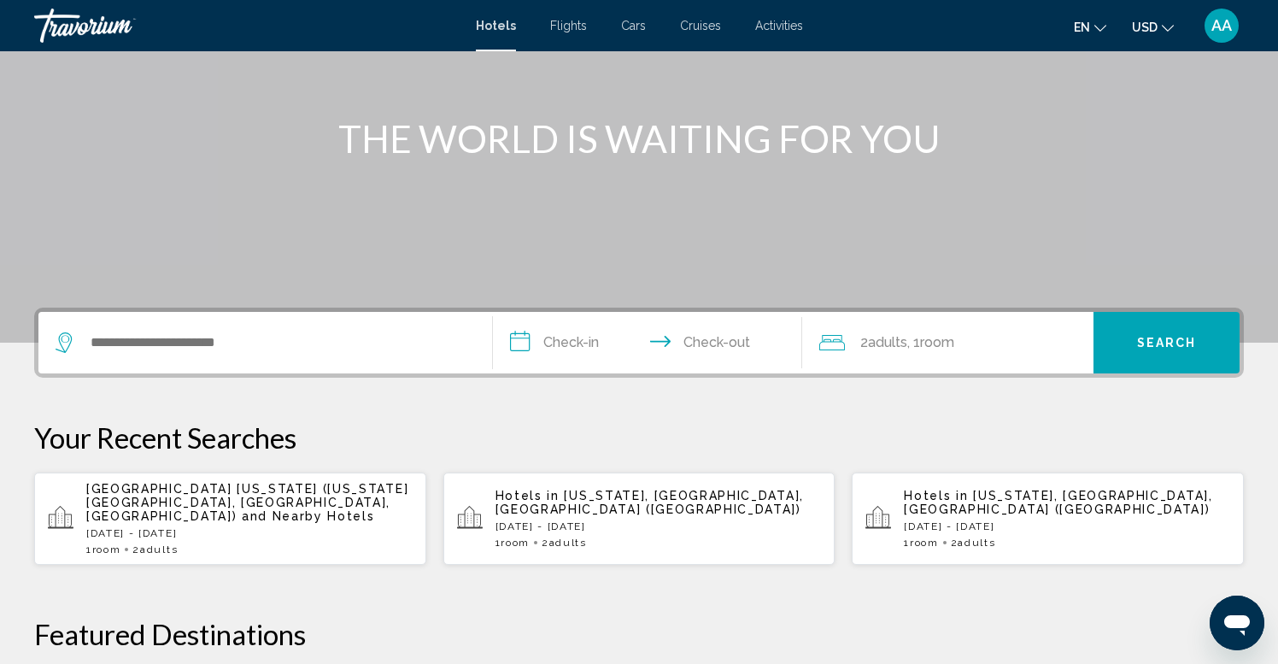
scroll to position [173, 0]
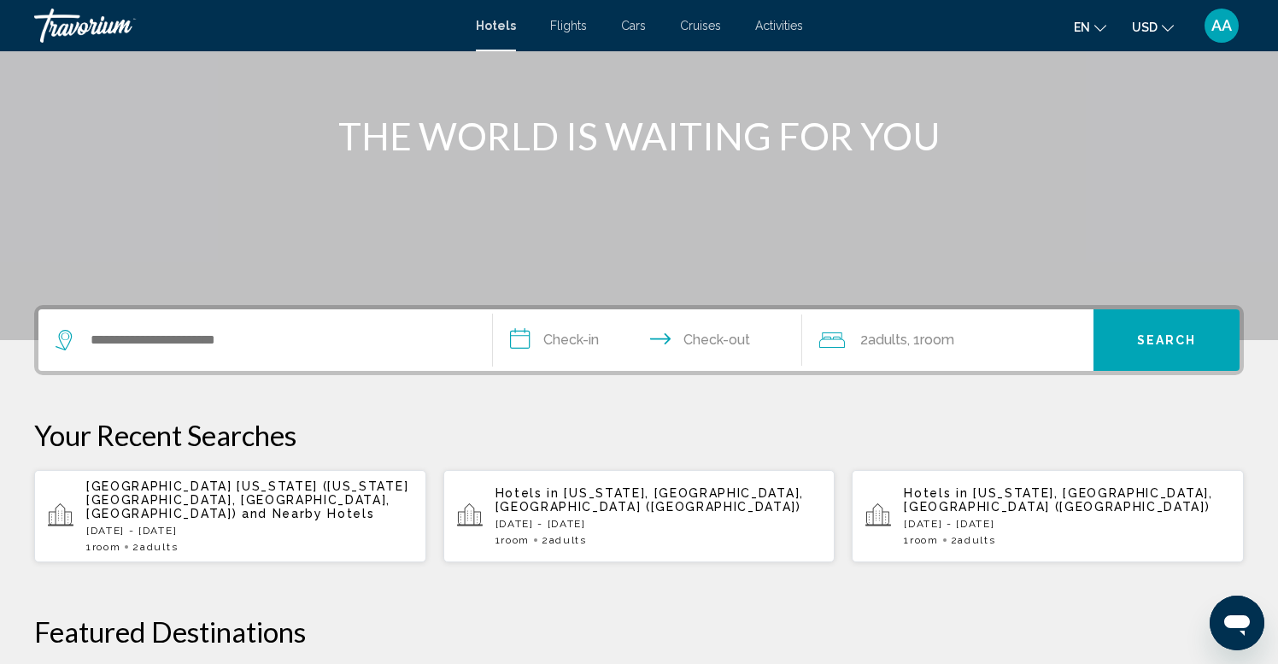
click at [572, 326] on input "**********" at bounding box center [651, 342] width 316 height 67
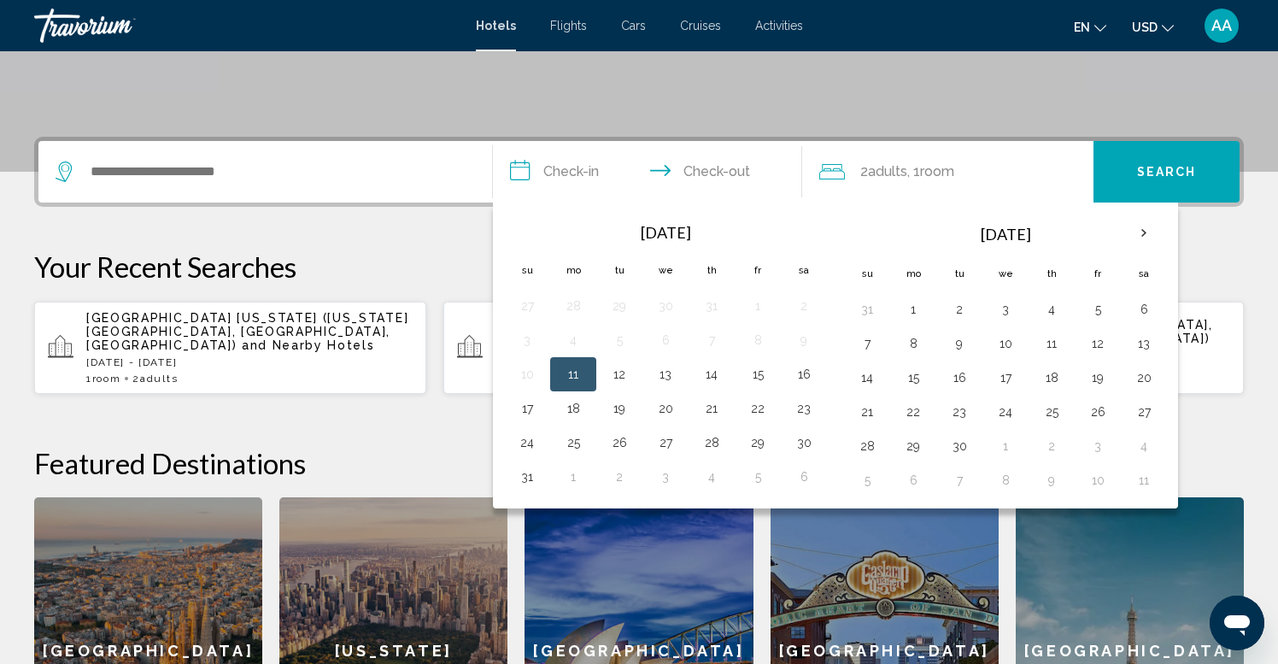
scroll to position [422, 0]
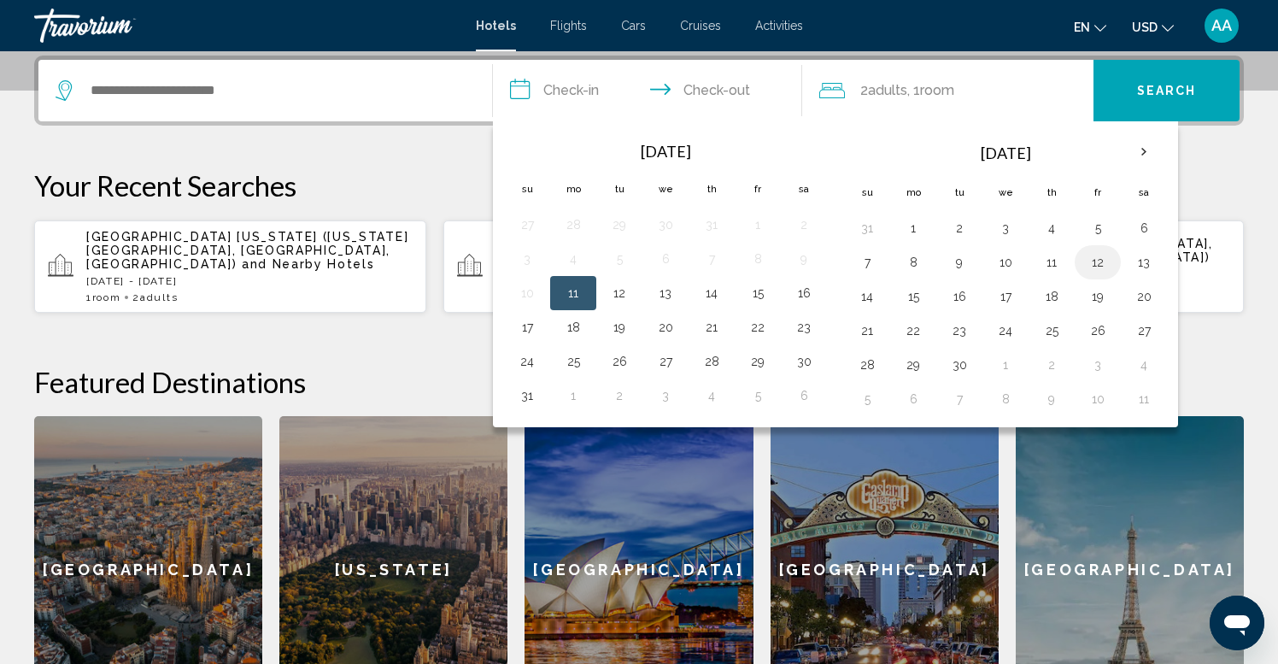
click at [1102, 261] on button "12" at bounding box center [1097, 262] width 27 height 24
click at [1145, 269] on button "13" at bounding box center [1143, 262] width 27 height 24
type input "**********"
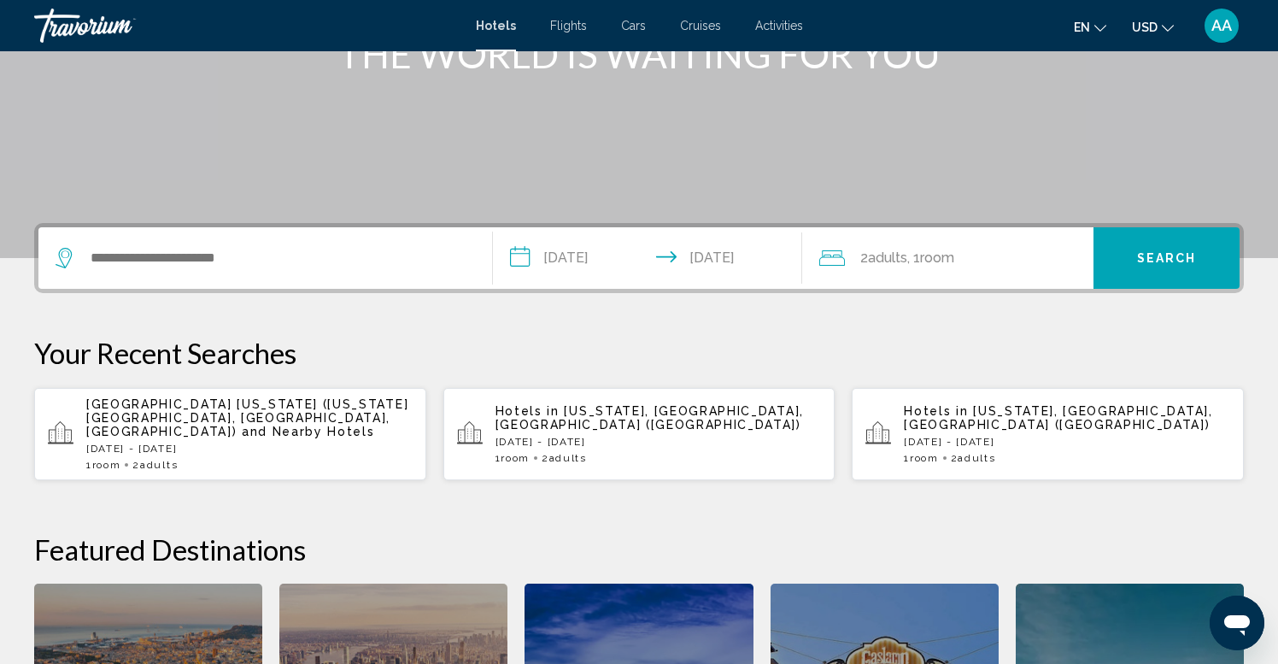
scroll to position [233, 0]
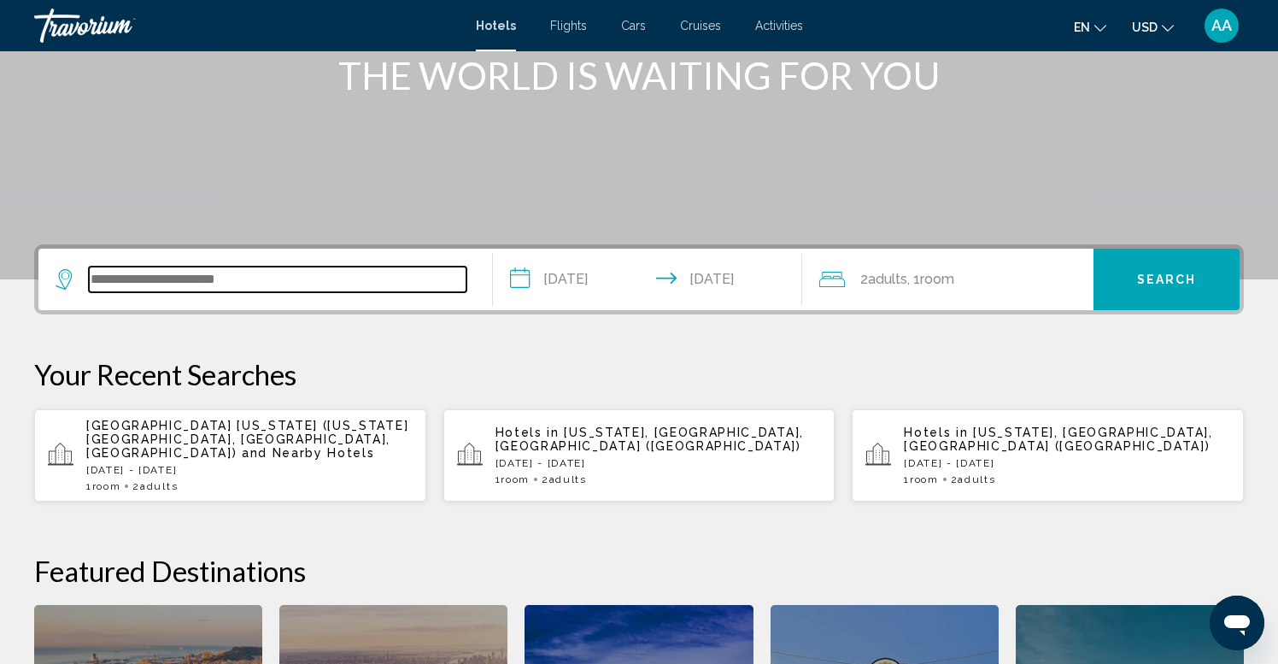
click at [246, 290] on input "Search widget" at bounding box center [278, 280] width 378 height 26
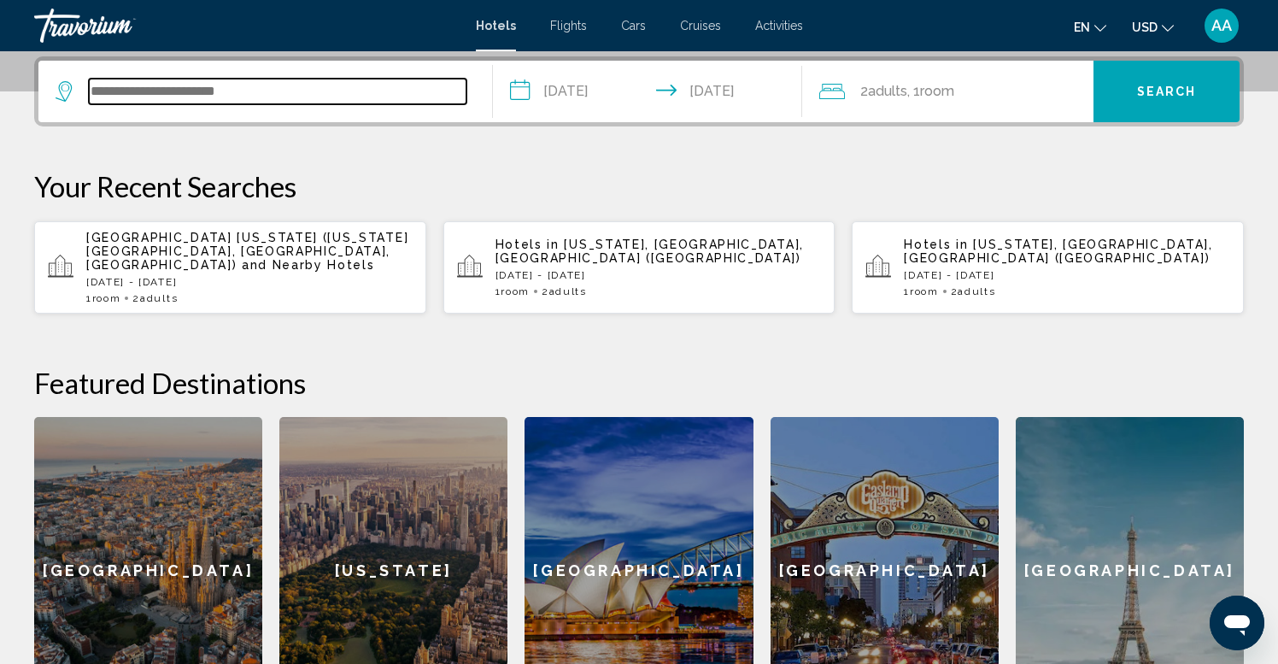
scroll to position [422, 0]
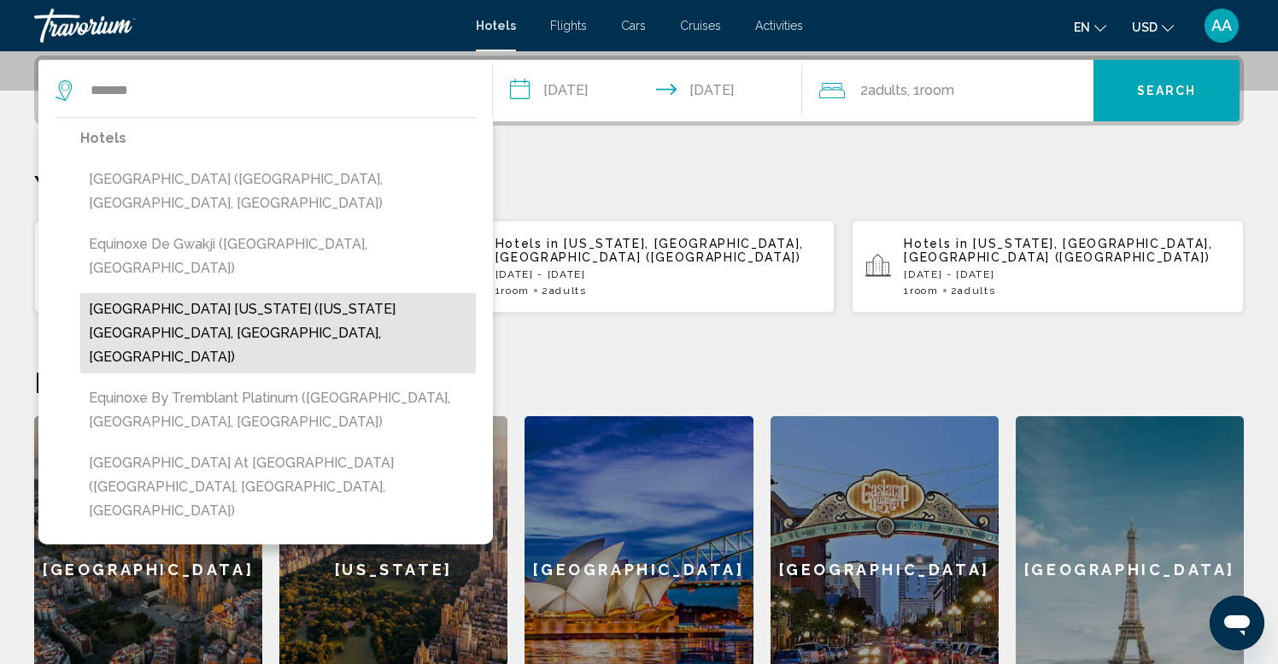
click at [337, 293] on button "[GEOGRAPHIC_DATA] [US_STATE] ([US_STATE][GEOGRAPHIC_DATA], [GEOGRAPHIC_DATA], […" at bounding box center [278, 333] width 396 height 80
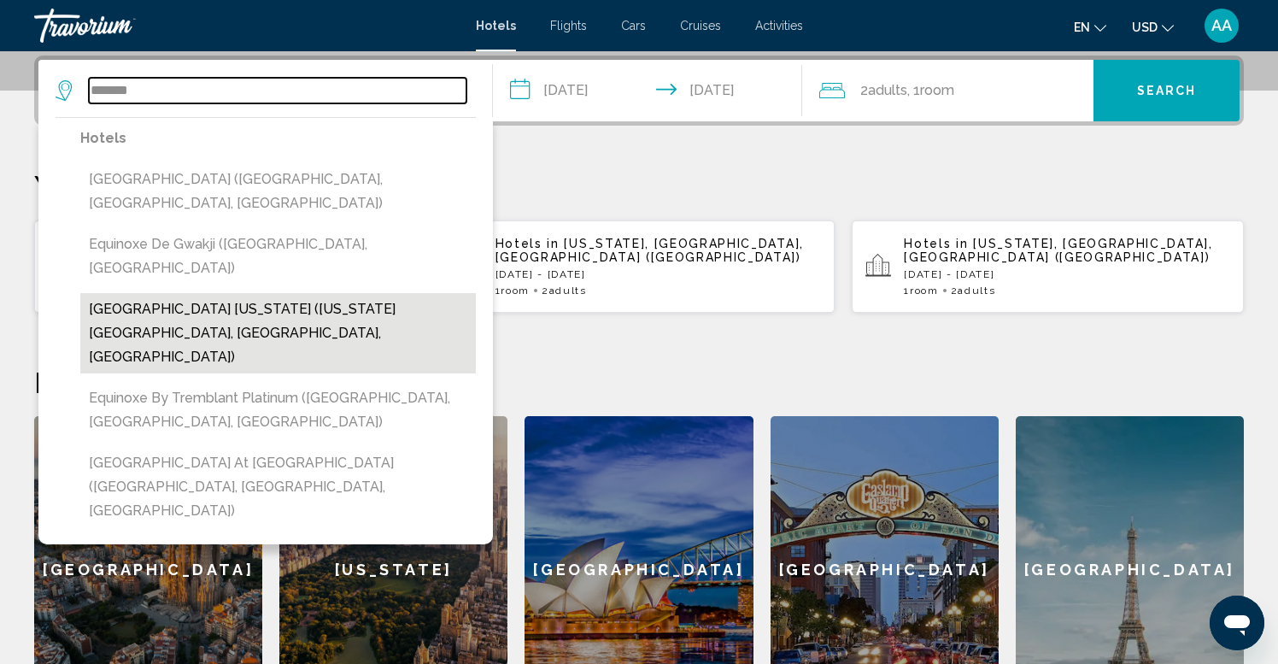
type input "**********"
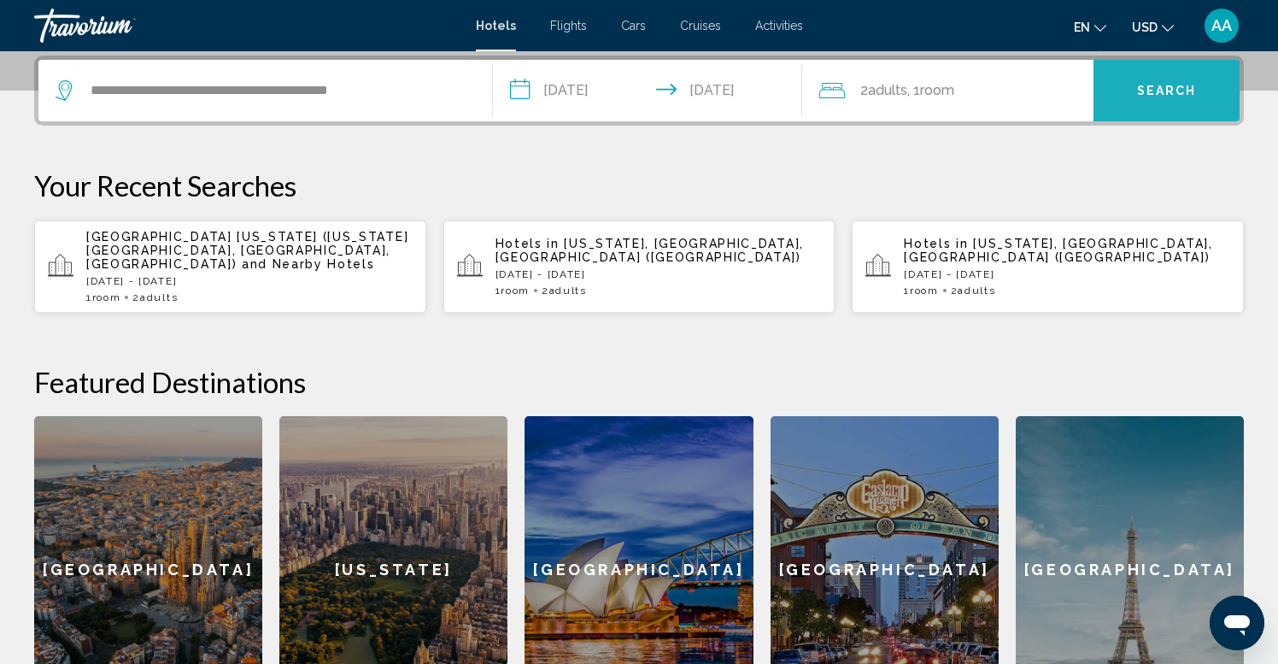
click at [1179, 90] on span "Search" at bounding box center [1167, 92] width 60 height 14
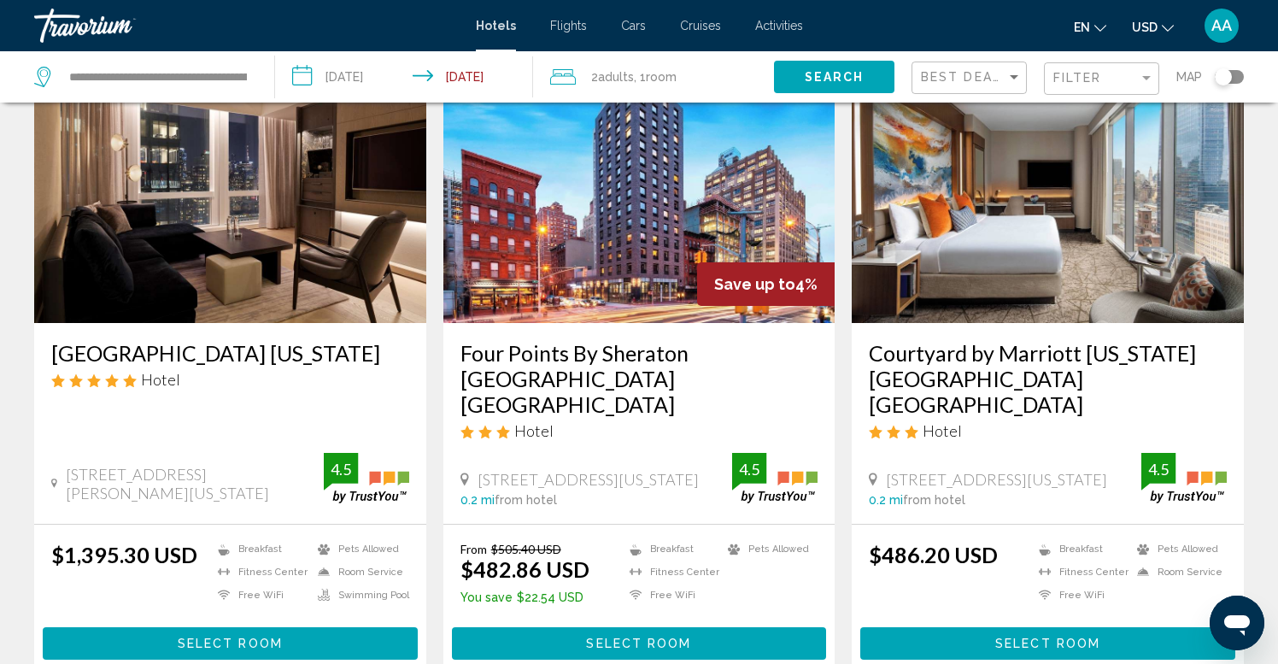
scroll to position [116, 0]
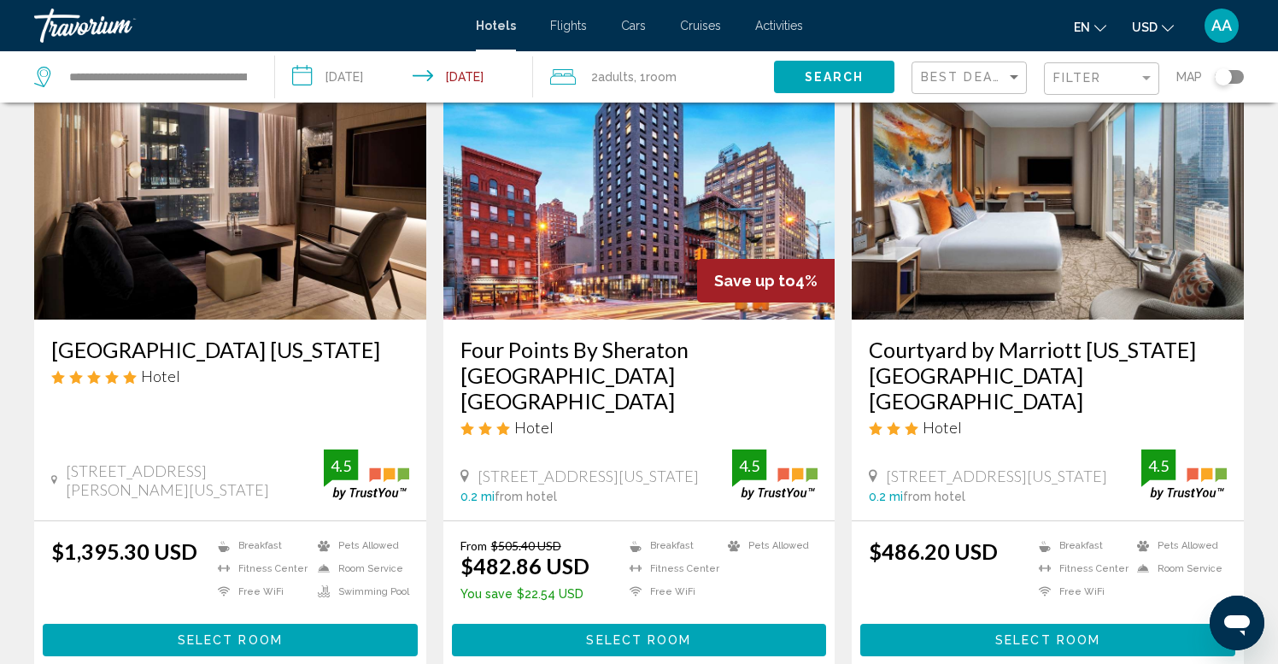
click at [242, 634] on span "Select Room" at bounding box center [230, 641] width 105 height 14
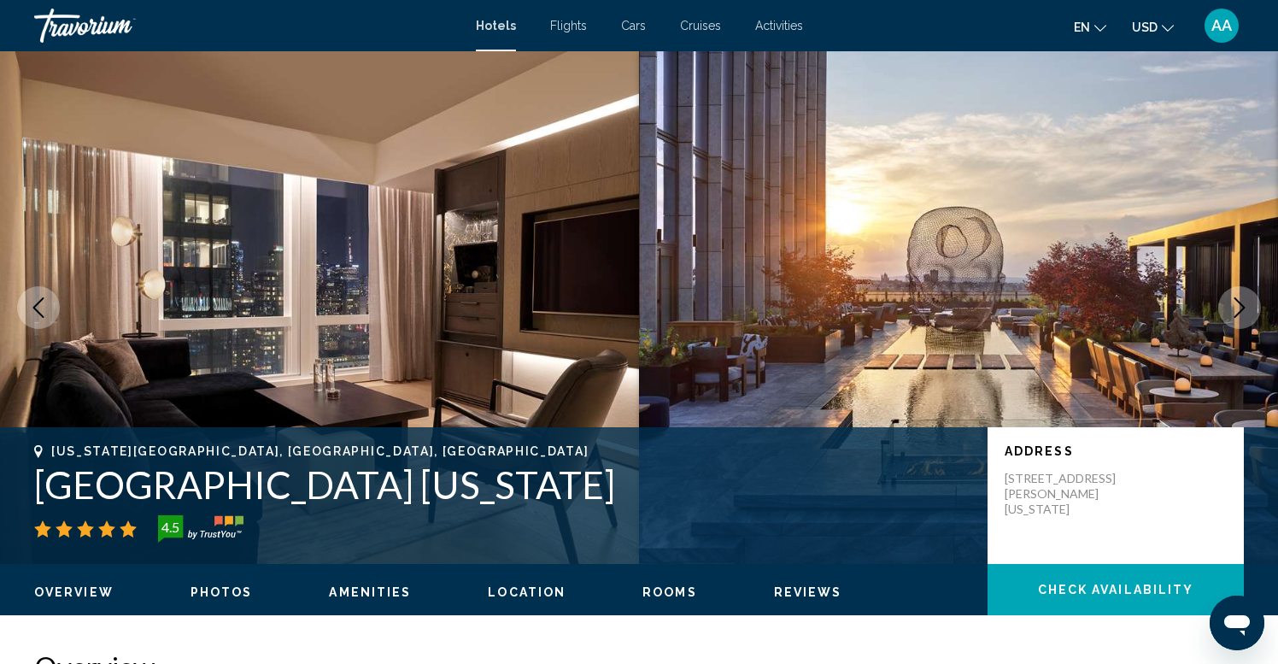
click at [1145, 17] on button "USD USD ($) MXN (Mex$) CAD (Can$) GBP (£) EUR (€) AUD (A$) NZD (NZ$) CNY (CN¥)" at bounding box center [1153, 27] width 42 height 25
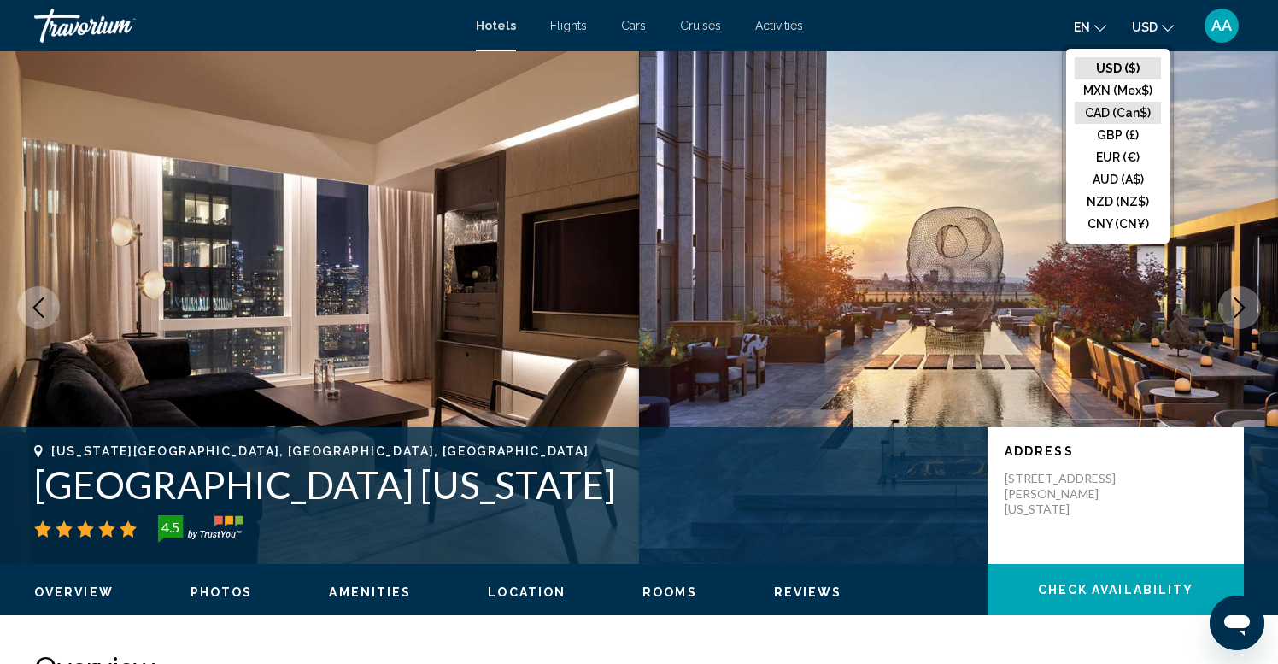
click at [1119, 108] on button "CAD (Can$)" at bounding box center [1118, 113] width 86 height 22
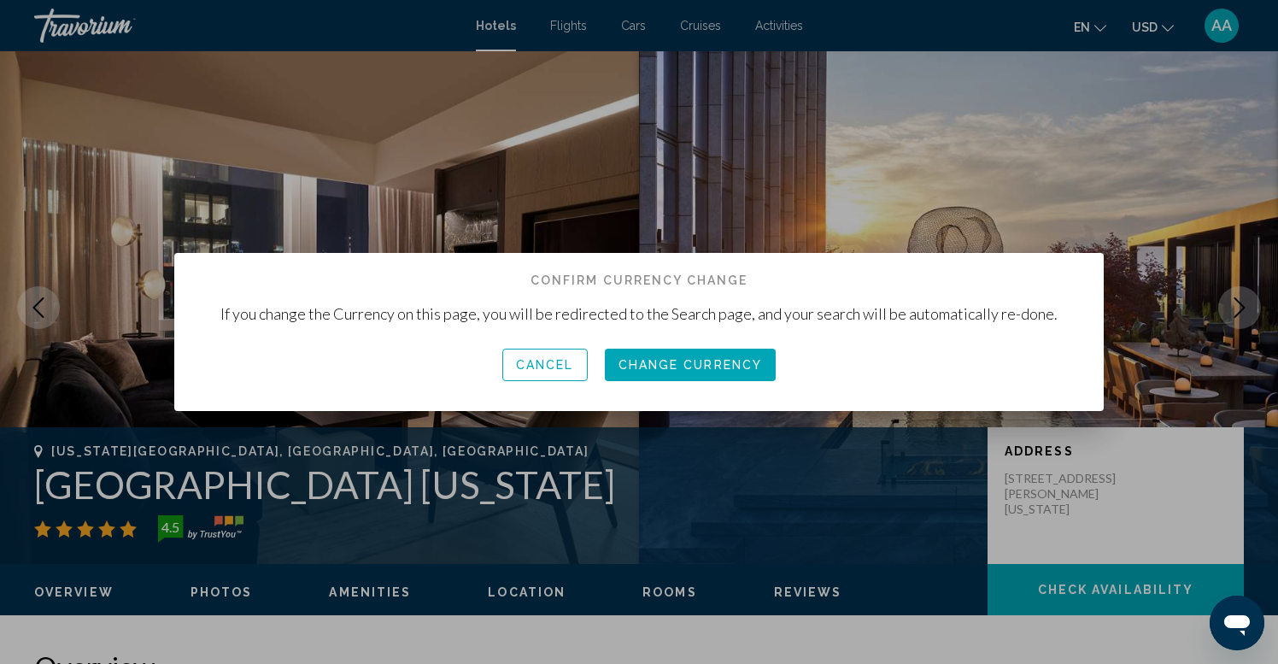
click at [700, 366] on span "Change Currency" at bounding box center [690, 366] width 144 height 14
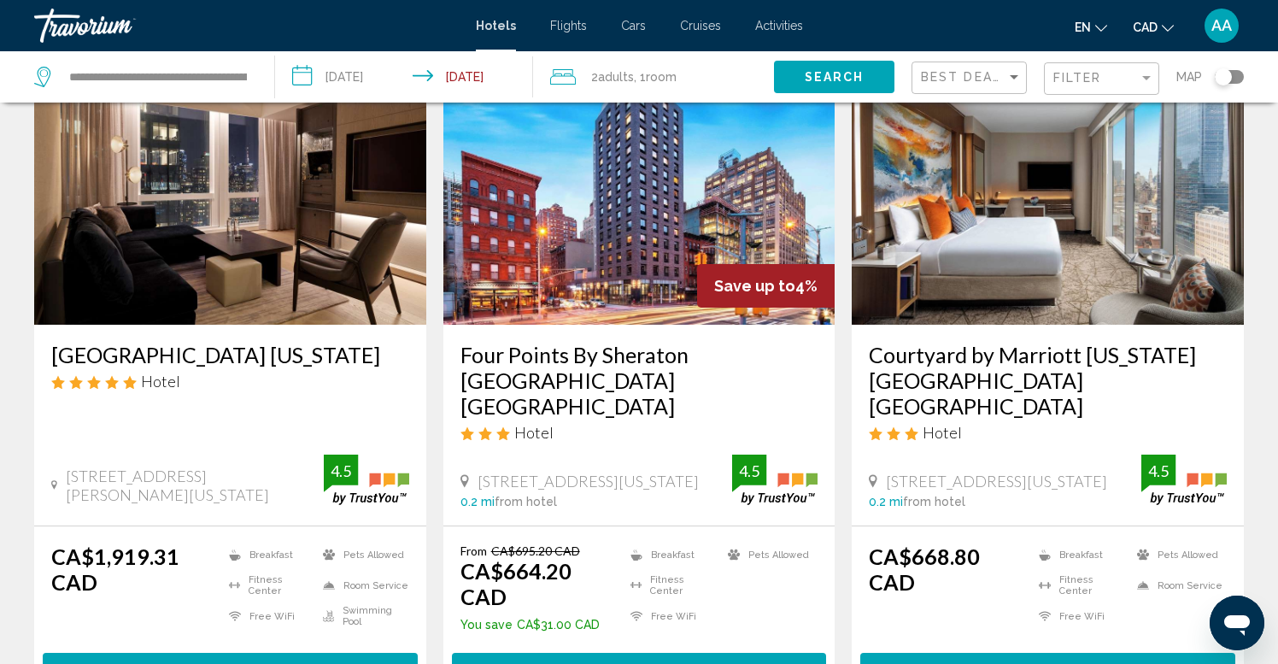
scroll to position [121, 0]
